Goal: Book appointment/travel/reservation

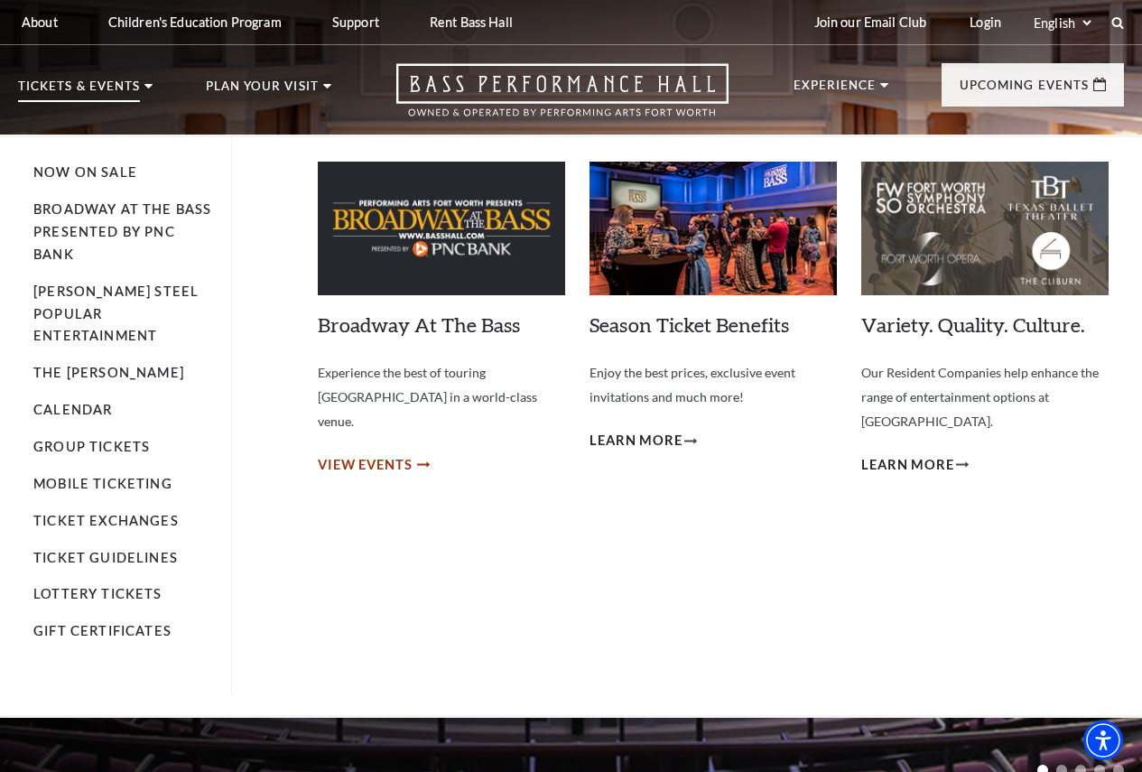
click at [340, 454] on span "View Events" at bounding box center [365, 465] width 95 height 23
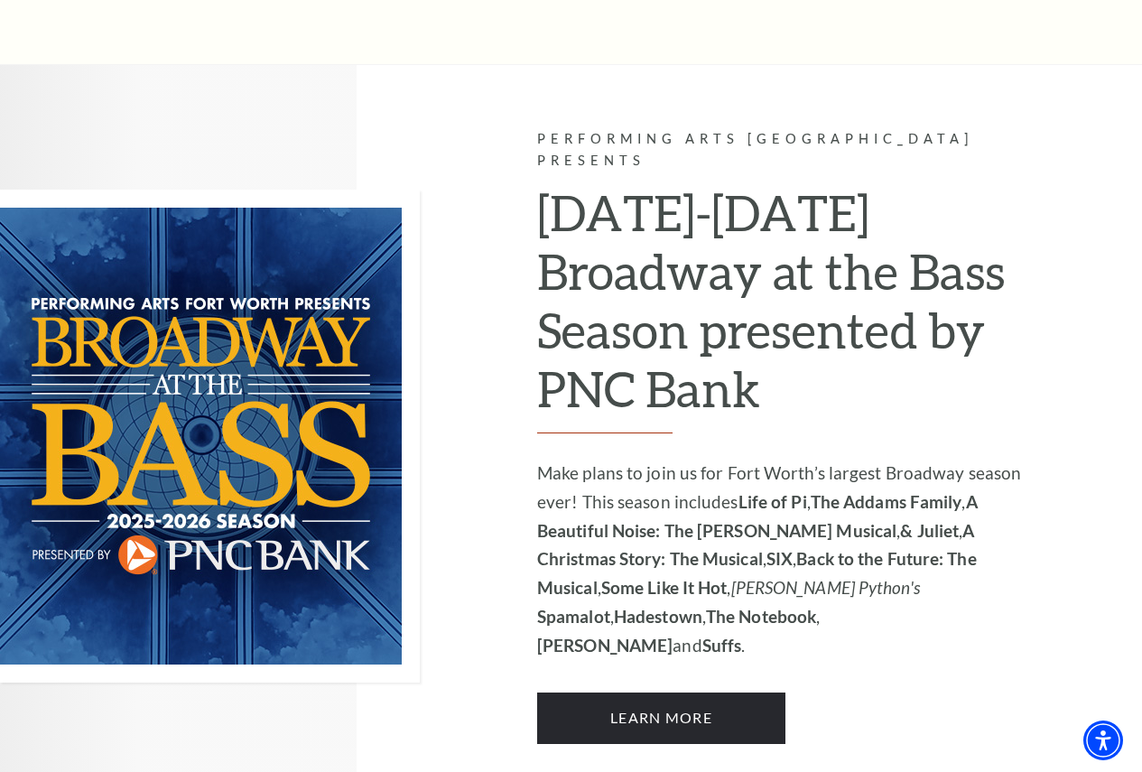
scroll to position [1020, 0]
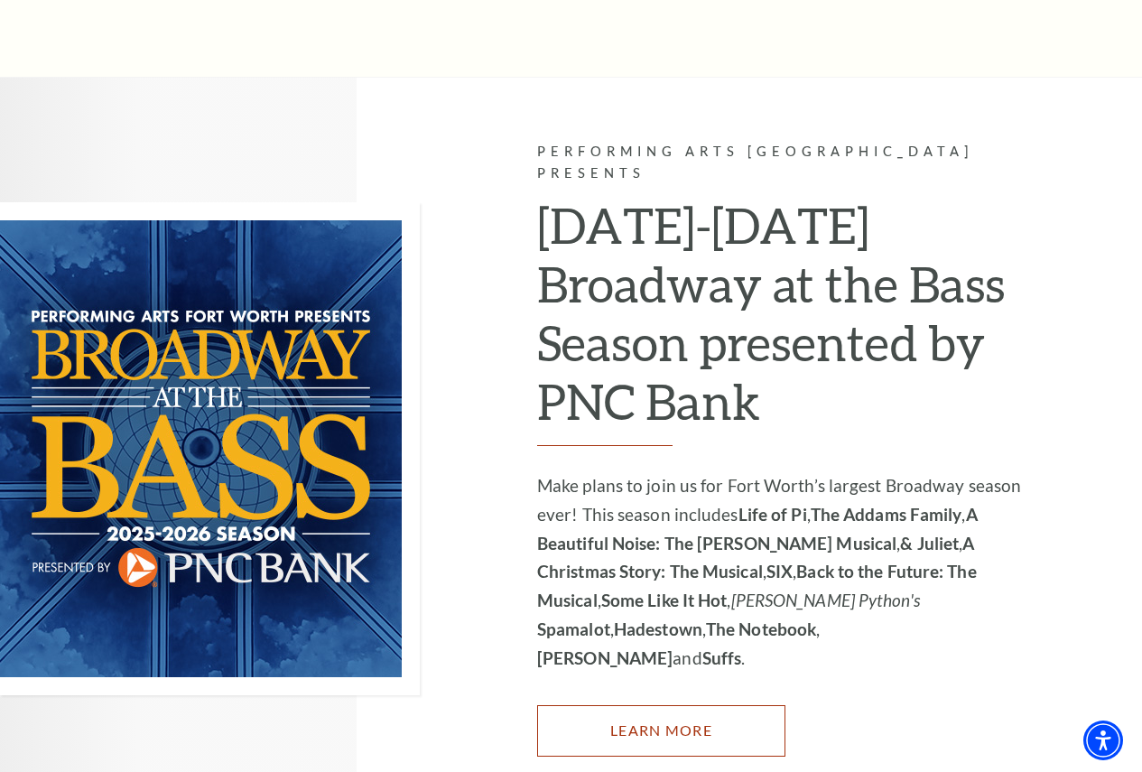
click at [665, 705] on link "Learn More" at bounding box center [661, 730] width 248 height 51
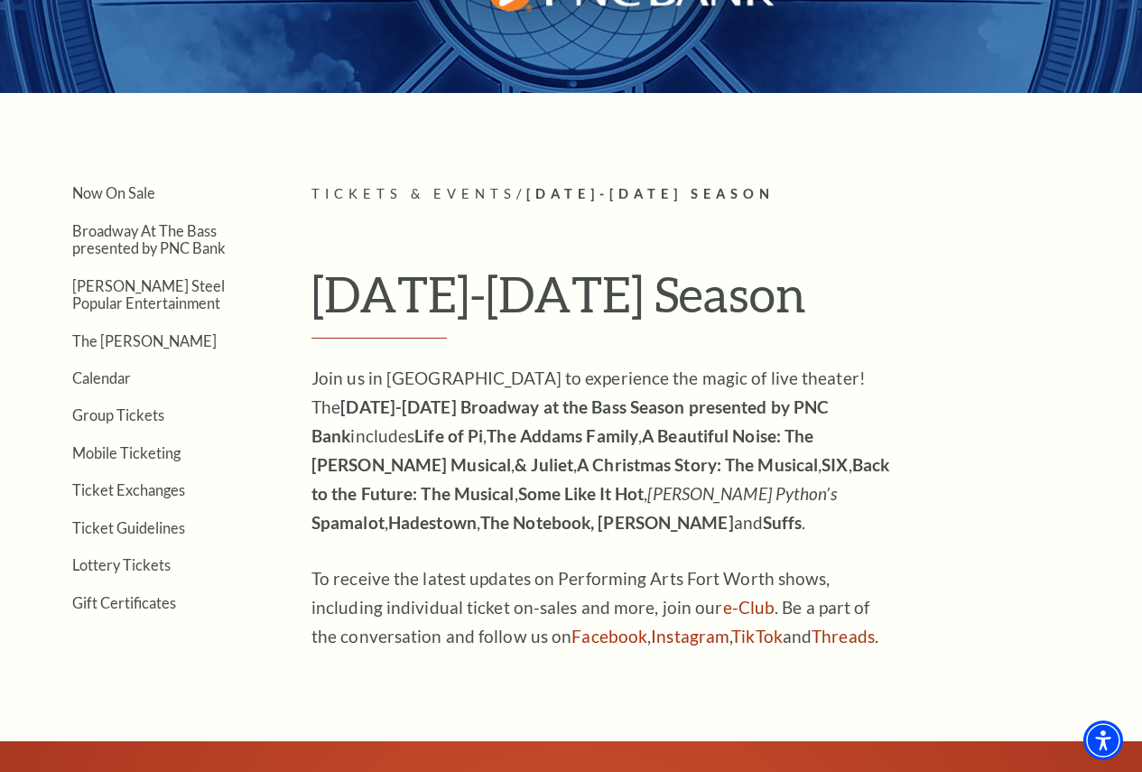
scroll to position [271, 0]
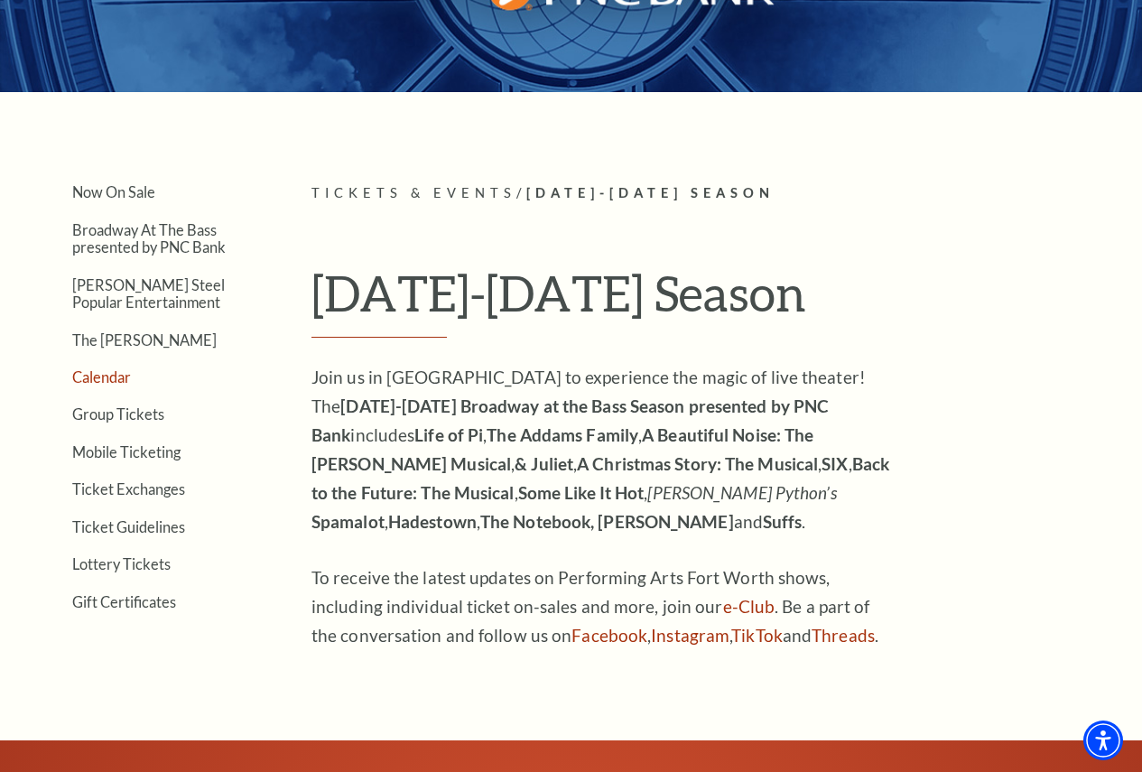
click at [125, 382] on link "Calendar" at bounding box center [101, 376] width 59 height 17
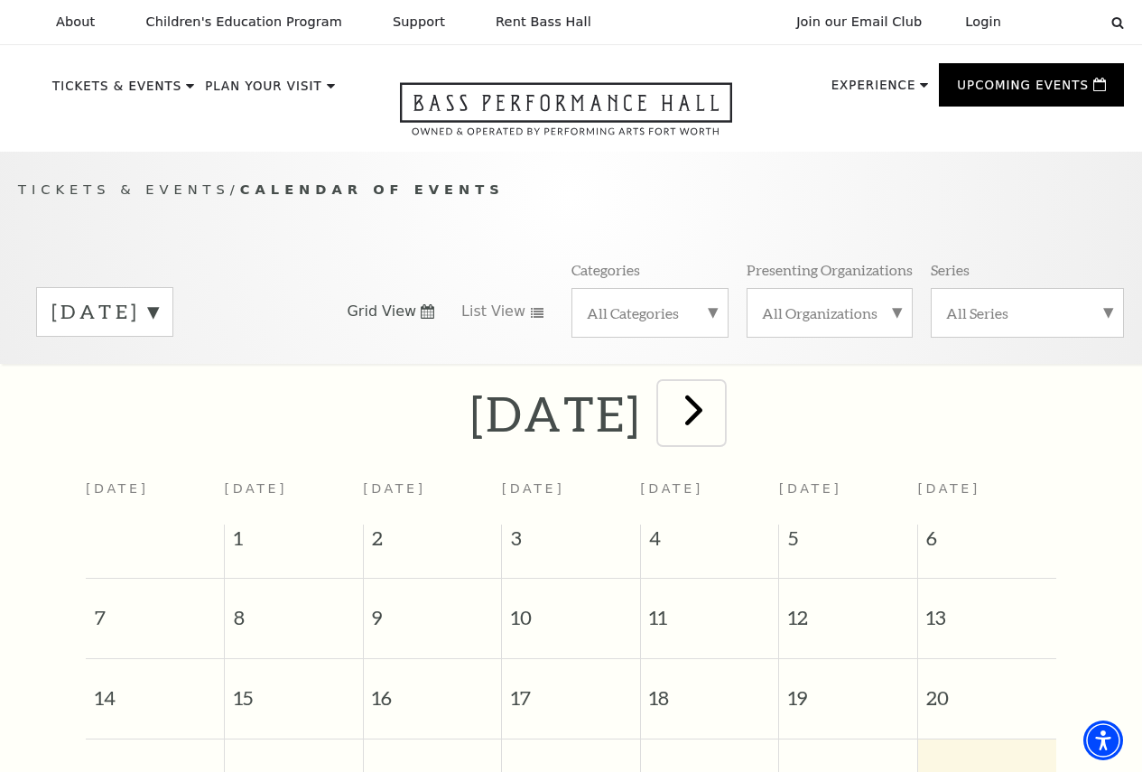
click at [719, 420] on span "next" at bounding box center [693, 409] width 51 height 51
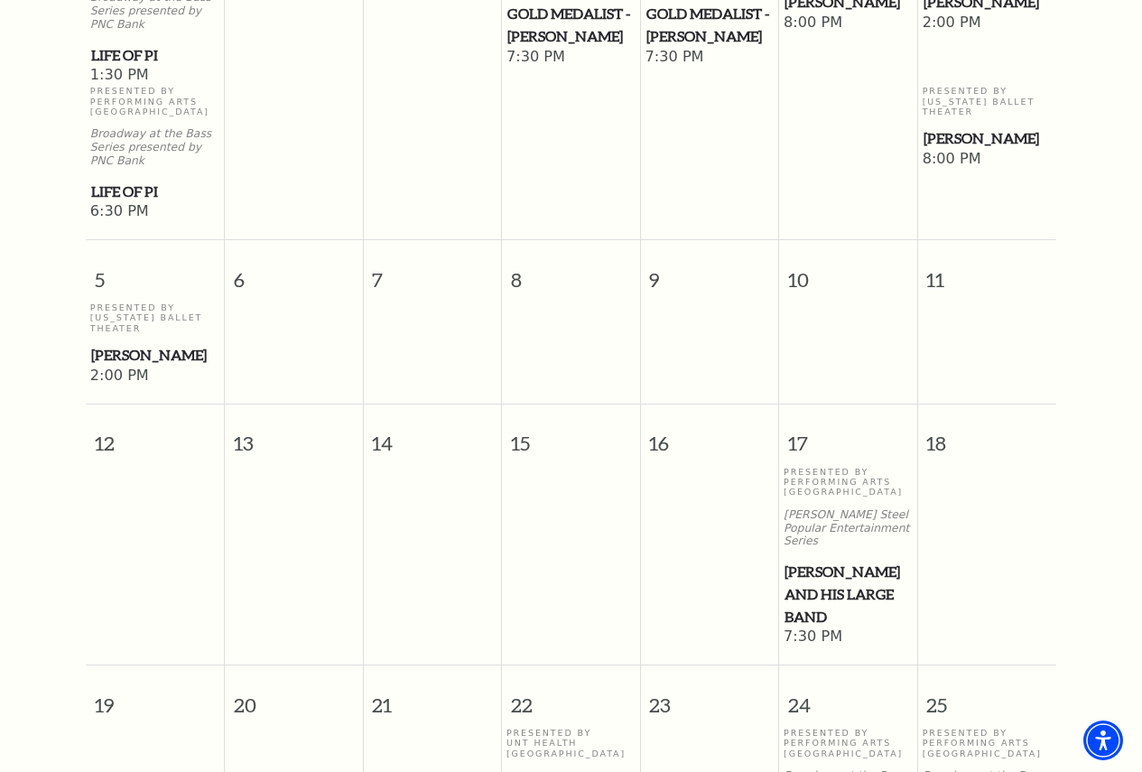
scroll to position [160, 0]
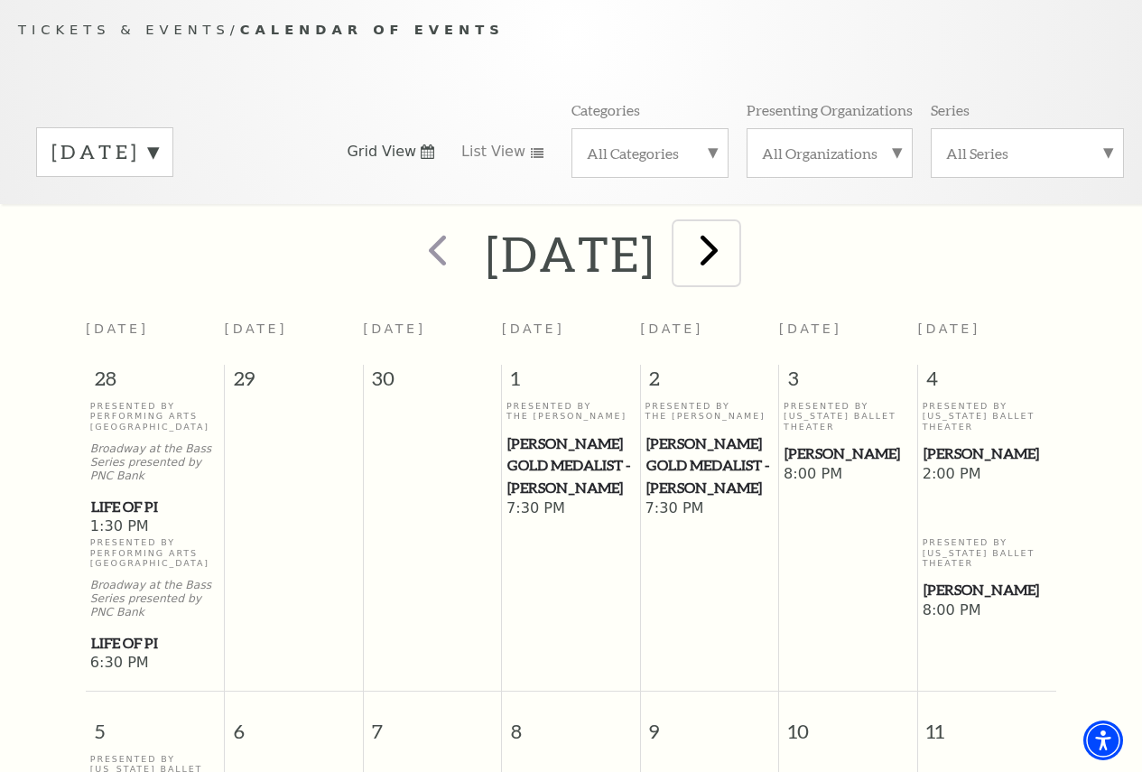
click at [735, 248] on span "next" at bounding box center [708, 249] width 51 height 51
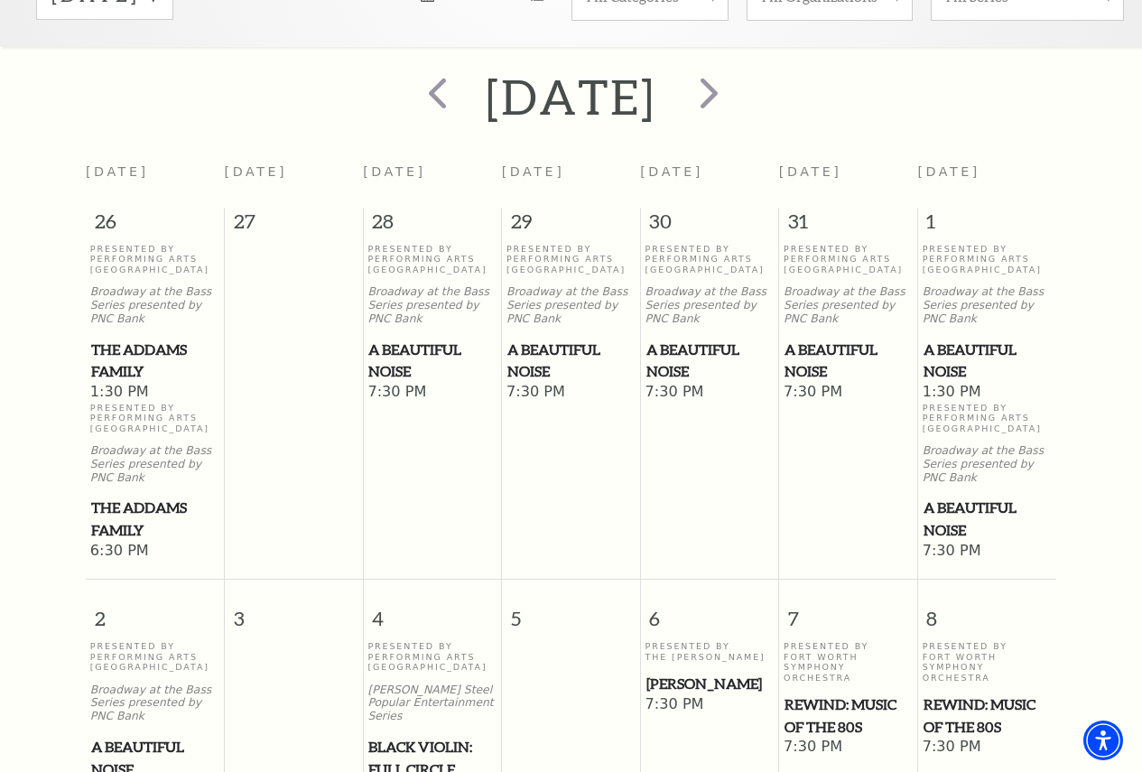
scroll to position [250, 0]
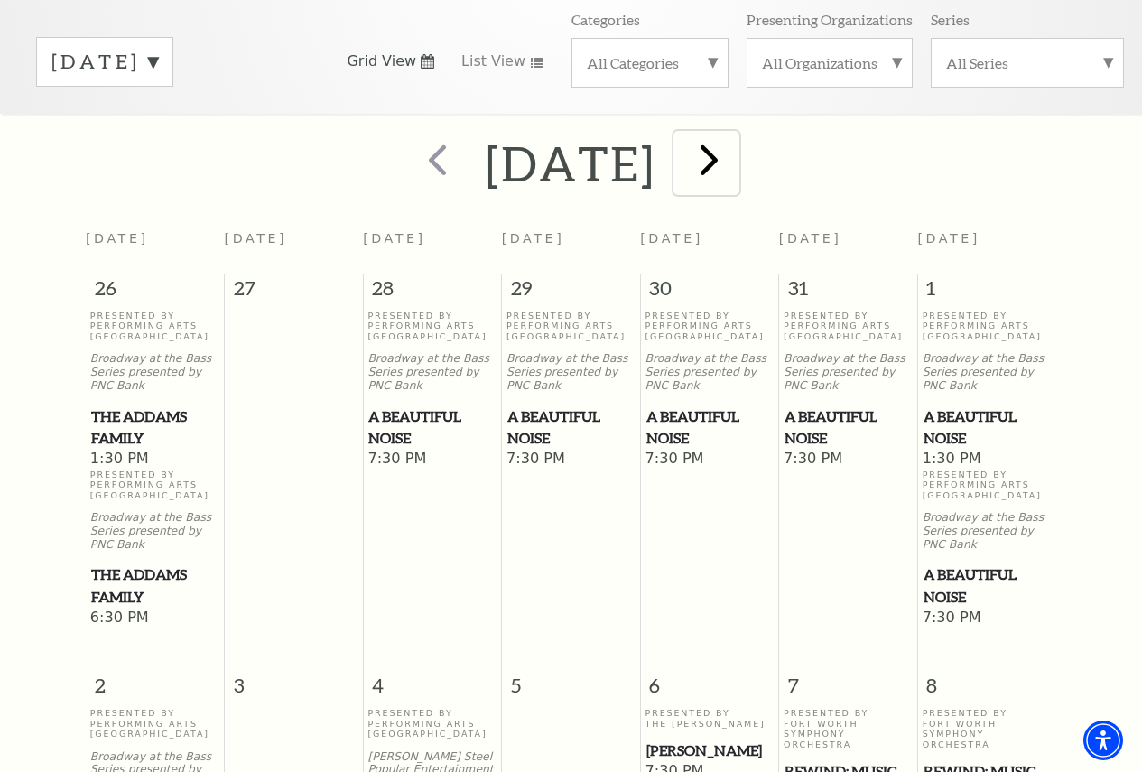
click at [735, 172] on span "next" at bounding box center [708, 159] width 51 height 51
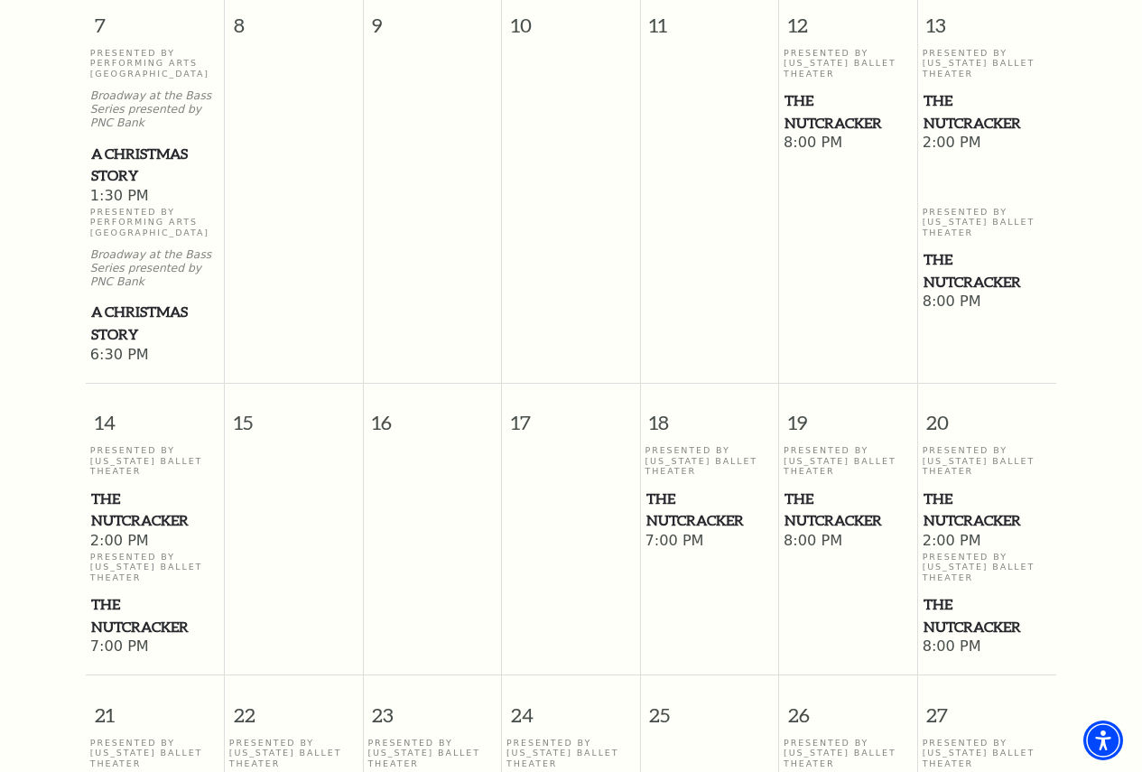
scroll to position [972, 0]
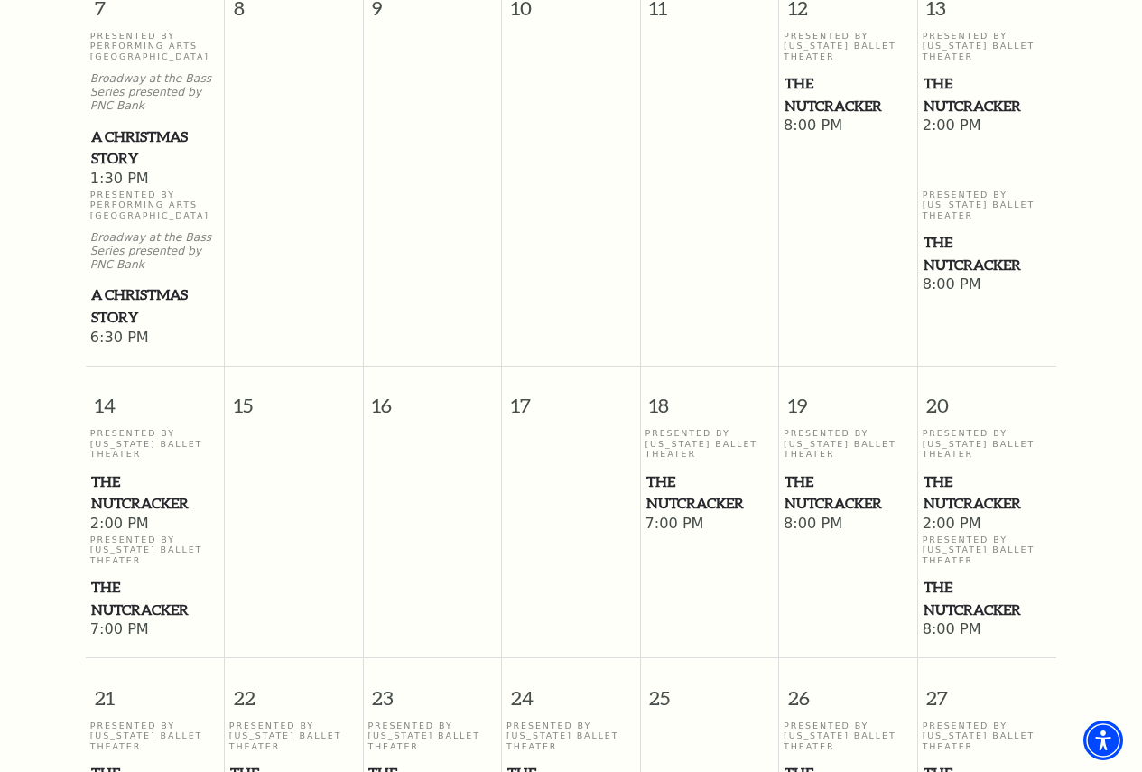
click at [138, 594] on span "The Nutcracker" at bounding box center [155, 598] width 128 height 44
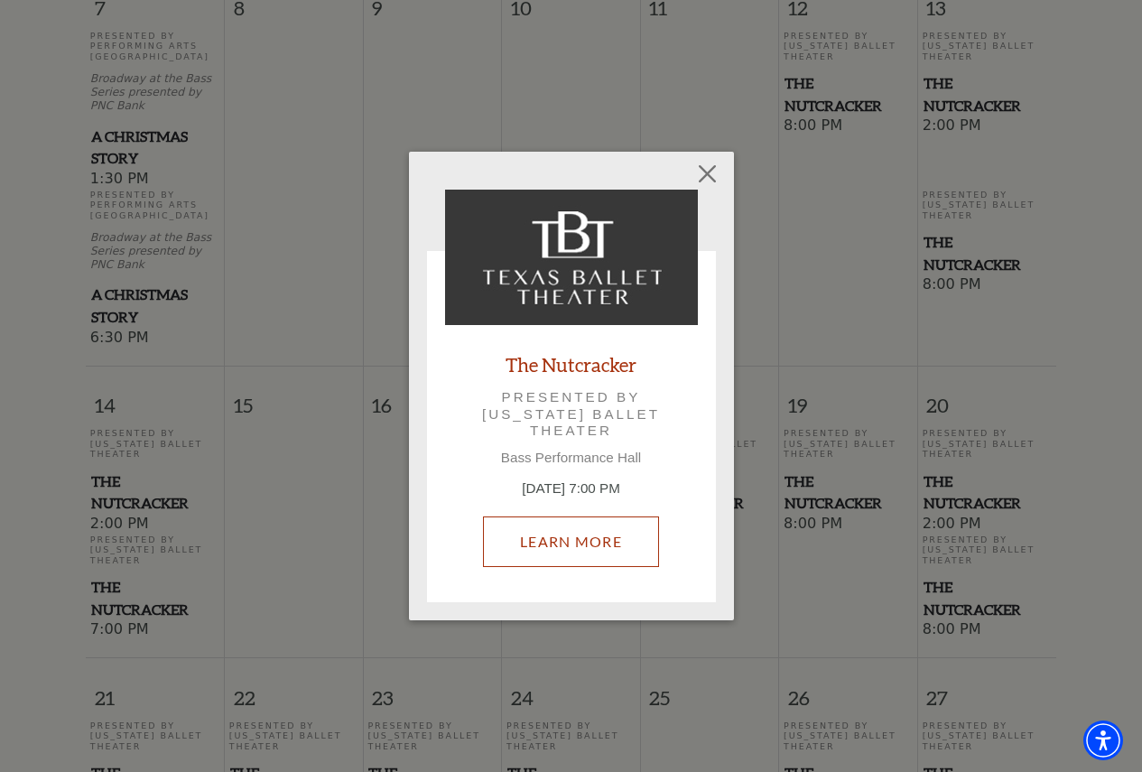
click at [606, 543] on link "Learn More" at bounding box center [571, 541] width 176 height 51
